Goal: Transaction & Acquisition: Purchase product/service

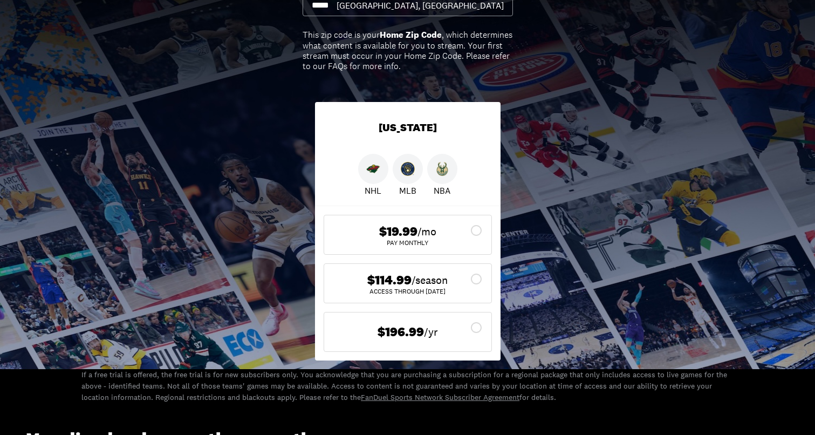
scroll to position [173, 0]
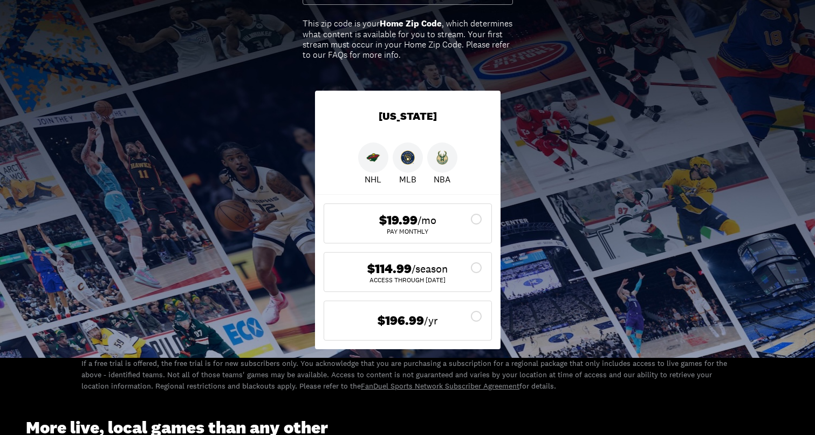
click at [470, 270] on icon at bounding box center [476, 267] width 13 height 13
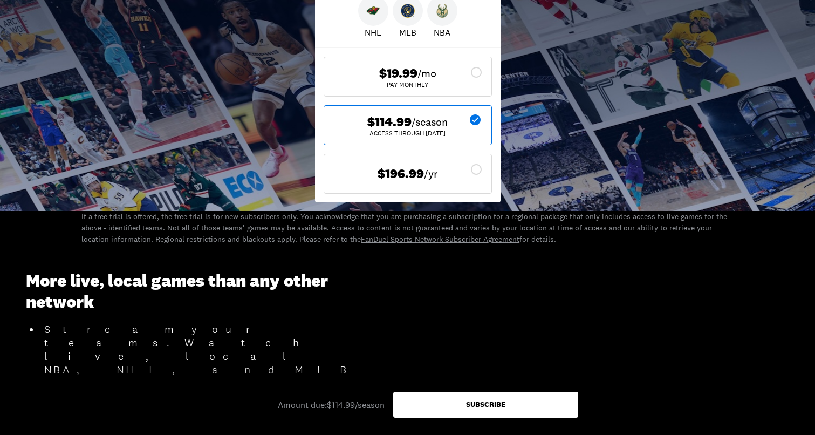
scroll to position [322, 0]
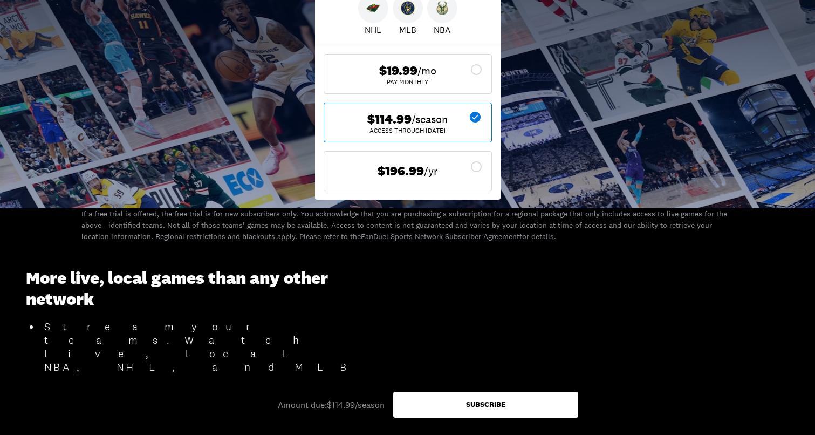
click at [499, 408] on div "Subscribe" at bounding box center [485, 404] width 39 height 8
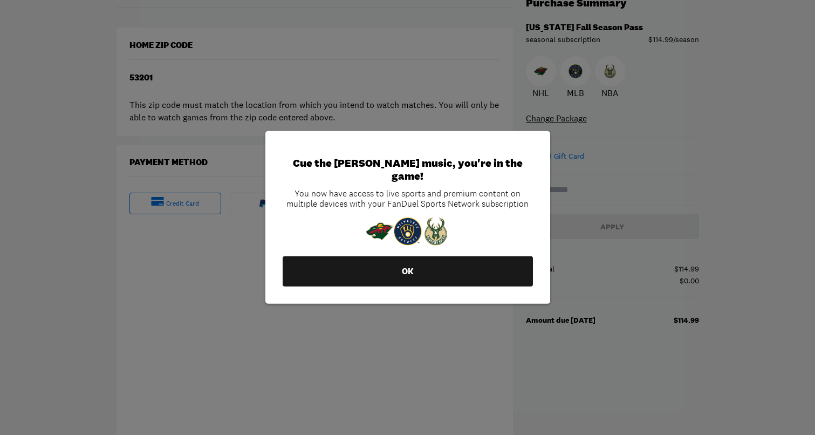
scroll to position [131, 0]
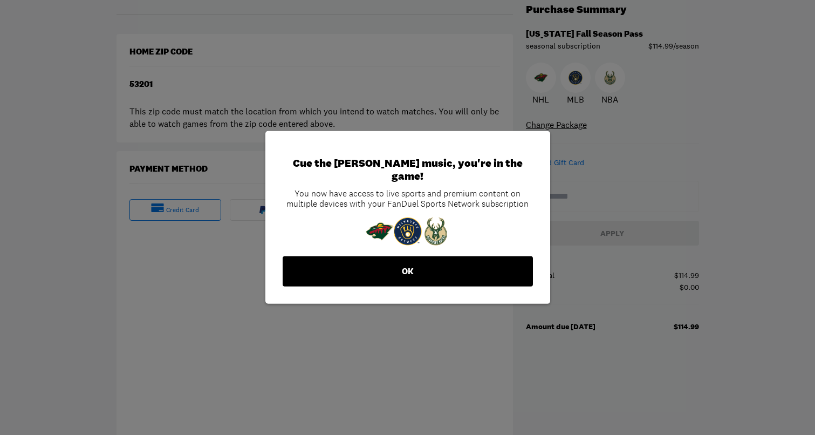
click at [369, 273] on button "OK" at bounding box center [408, 271] width 250 height 30
